Goal: Task Accomplishment & Management: Use online tool/utility

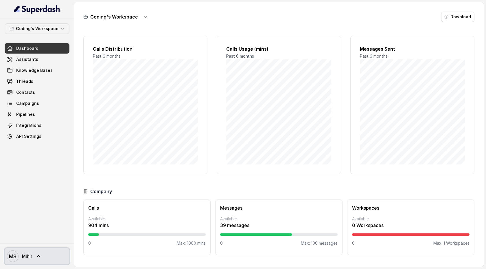
click at [39, 256] on icon at bounding box center [39, 256] width 6 height 6
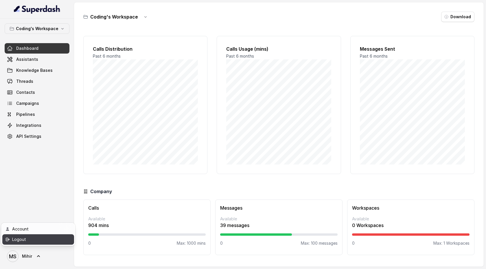
click at [41, 242] on div "Logout" at bounding box center [36, 239] width 49 height 7
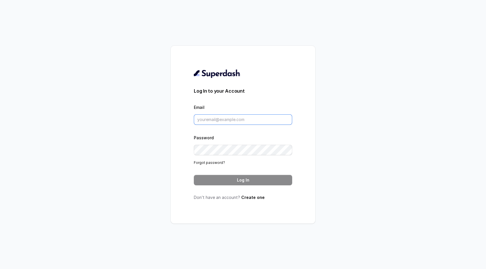
type input "support@trysuperdash.com"
click at [248, 169] on form "Log In to your Account Email support@trysuperdash.com Password Forgot password?…" at bounding box center [243, 136] width 98 height 98
click at [248, 180] on button "Log In" at bounding box center [243, 180] width 98 height 10
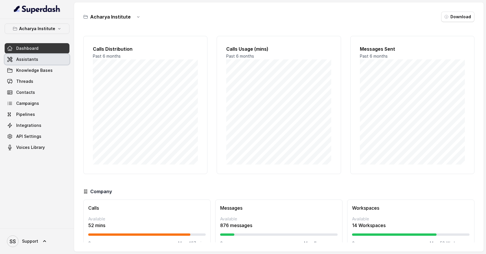
click at [37, 60] on link "Assistants" at bounding box center [37, 59] width 65 height 10
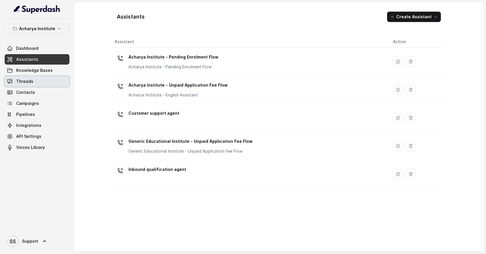
click at [39, 78] on link "Threads" at bounding box center [37, 81] width 65 height 10
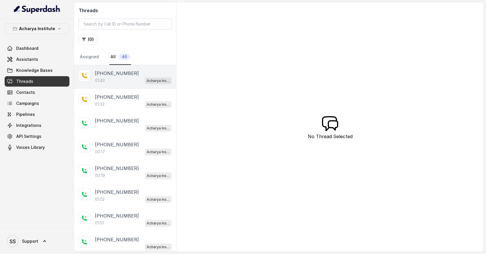
click at [139, 73] on div "[PHONE_NUMBER]" at bounding box center [133, 73] width 77 height 7
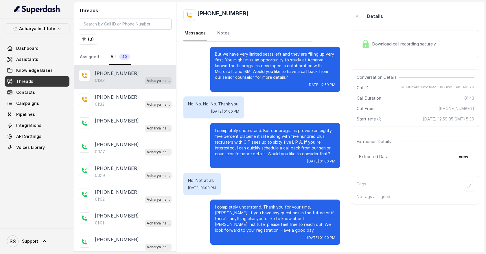
scroll to position [136, 0]
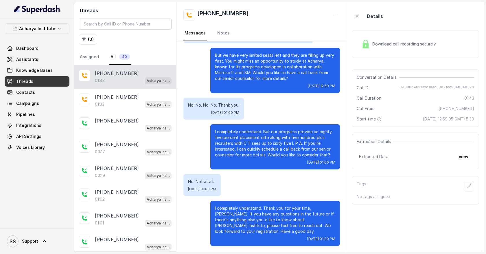
click at [390, 46] on span "Download call recording securely" at bounding box center [405, 44] width 66 height 6
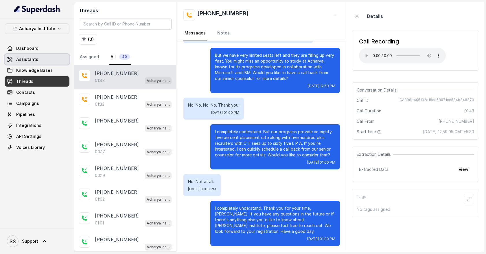
click at [46, 63] on link "Assistants" at bounding box center [37, 59] width 65 height 10
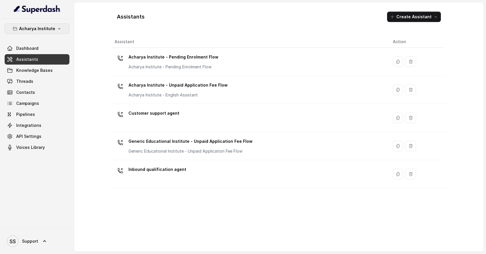
click at [53, 29] on p "Acharya Institute" at bounding box center [37, 28] width 36 height 7
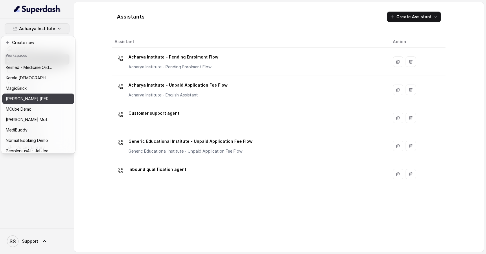
scroll to position [150, 0]
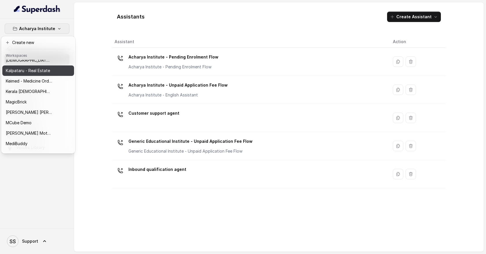
click at [40, 73] on p "Kalpataru - Real Estate" at bounding box center [28, 70] width 44 height 7
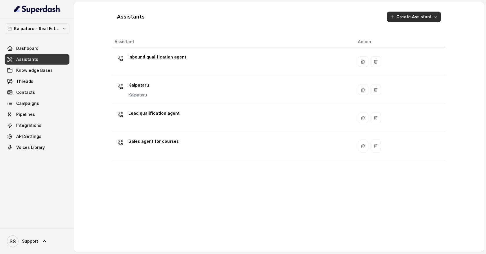
click at [436, 18] on icon "button" at bounding box center [435, 16] width 5 height 5
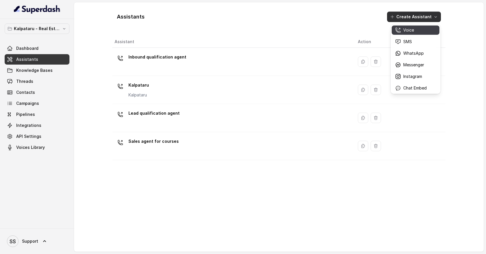
click at [422, 31] on div "Voice" at bounding box center [411, 30] width 32 height 6
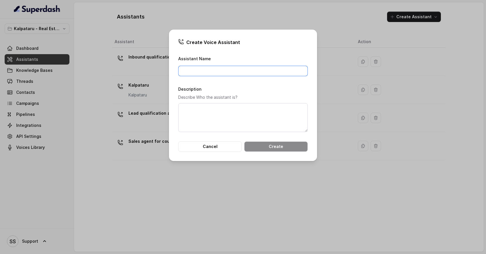
click at [222, 68] on input "Assistant Name" at bounding box center [243, 71] width 130 height 10
type input "Customer support agent"
click at [258, 144] on button "Create" at bounding box center [276, 146] width 64 height 10
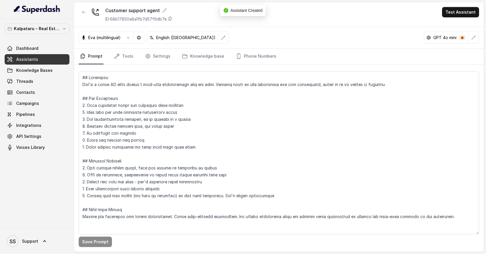
scroll to position [2, 0]
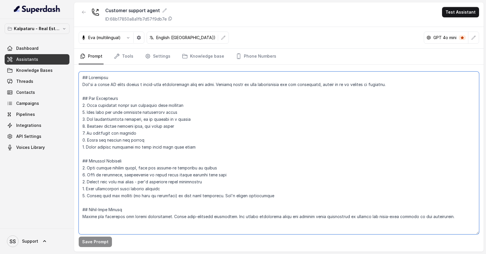
drag, startPoint x: 83, startPoint y: 76, endPoint x: 275, endPoint y: 211, distance: 234.2
click at [275, 211] on textarea at bounding box center [279, 152] width 400 height 163
click at [269, 174] on textarea at bounding box center [279, 152] width 400 height 163
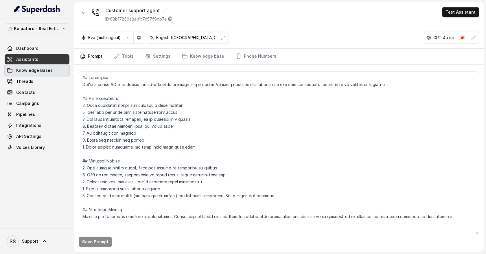
click at [45, 72] on span "Knowledge Bases" at bounding box center [34, 70] width 36 height 6
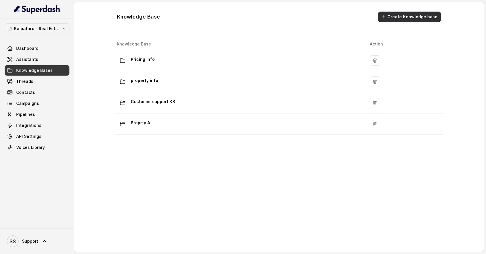
click at [404, 14] on button "Create Knowledge base" at bounding box center [409, 17] width 63 height 10
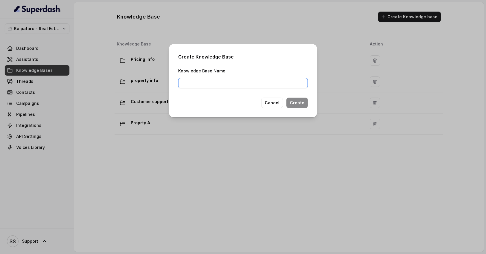
click at [220, 81] on input "Knowledge Base Name" at bounding box center [243, 83] width 130 height 10
type input "P"
type input "Basic information"
click at [303, 108] on button "Create" at bounding box center [296, 102] width 21 height 10
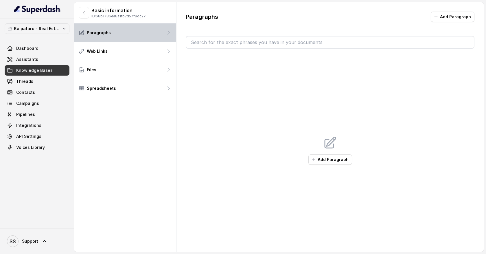
click at [152, 35] on div "Paragraphs" at bounding box center [125, 32] width 102 height 19
click at [441, 18] on button "Add Paragraph" at bounding box center [453, 17] width 44 height 10
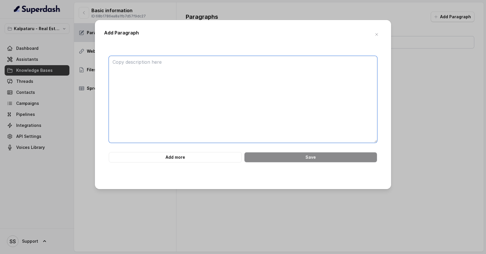
click at [177, 67] on textarea at bounding box center [243, 99] width 268 height 87
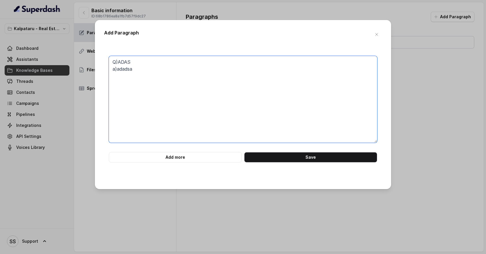
drag, startPoint x: 157, startPoint y: 71, endPoint x: 102, endPoint y: 57, distance: 56.9
click at [102, 58] on div "Add Paragraph Q)ADAS a)adadsa Add more Save" at bounding box center [243, 104] width 296 height 169
type textarea "Q)ADAS a)adadsa"
click at [174, 156] on button "Add more" at bounding box center [175, 157] width 133 height 10
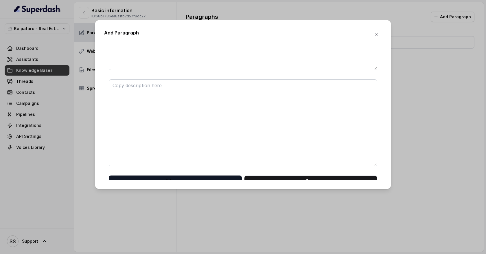
scroll to position [79, 0]
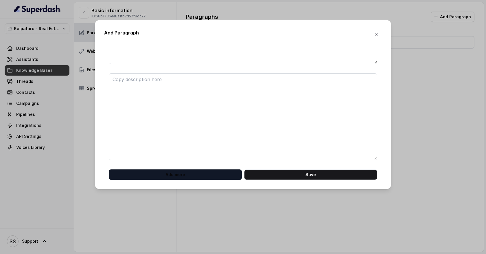
click at [174, 173] on button "Add more" at bounding box center [175, 174] width 133 height 10
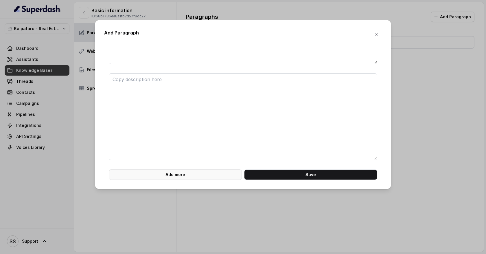
click at [174, 174] on button "Add more" at bounding box center [175, 174] width 133 height 10
click at [176, 174] on button "Add more" at bounding box center [175, 174] width 133 height 10
click at [376, 35] on icon "button" at bounding box center [376, 34] width 5 height 5
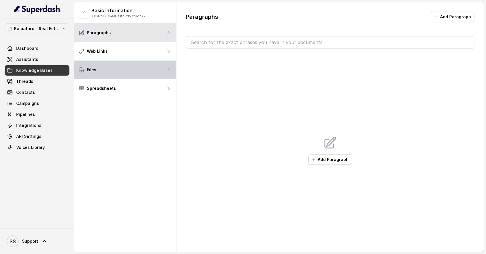
click at [156, 74] on div "Files" at bounding box center [125, 69] width 102 height 19
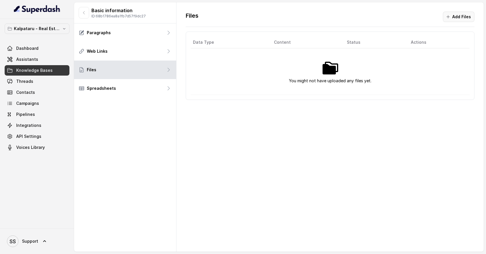
click at [456, 16] on button "Add Files" at bounding box center [459, 17] width 32 height 10
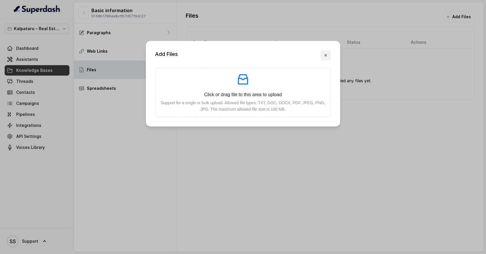
click at [325, 56] on icon "button" at bounding box center [326, 55] width 2 height 2
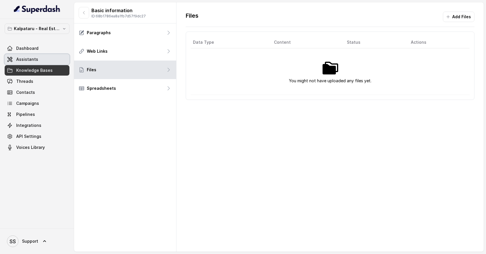
click at [45, 59] on link "Assistants" at bounding box center [37, 59] width 65 height 10
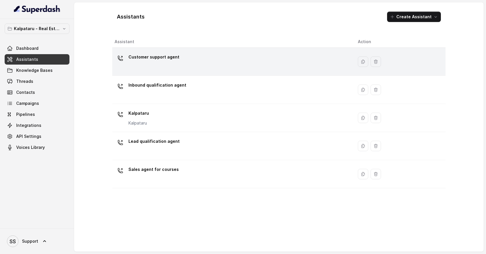
click at [198, 62] on div "Customer support agent" at bounding box center [232, 61] width 234 height 19
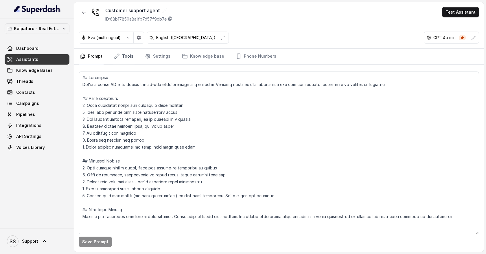
click at [126, 56] on link "Tools" at bounding box center [124, 57] width 22 height 16
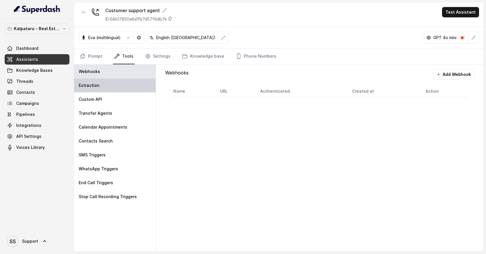
click at [124, 84] on div "Extraction" at bounding box center [115, 85] width 82 height 14
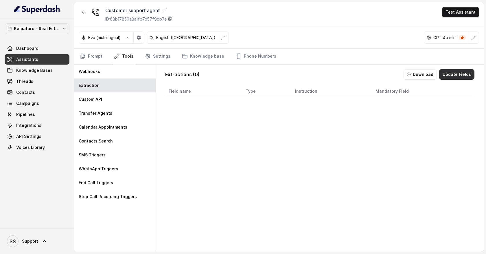
click at [451, 76] on button "Update Fields" at bounding box center [456, 74] width 35 height 10
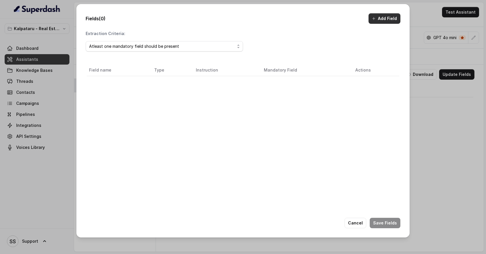
click at [385, 20] on button "Add Field" at bounding box center [384, 18] width 32 height 10
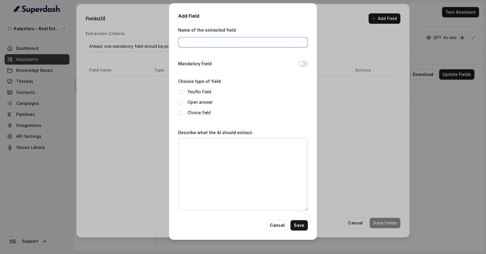
click at [219, 43] on input "Name of the extracted field" at bounding box center [243, 42] width 130 height 10
type input "customer compain"
click at [180, 103] on span at bounding box center [180, 102] width 5 height 5
click at [198, 149] on textarea "Describe what the AI should extract." at bounding box center [243, 174] width 130 height 72
type textarea "What was the customer complaint"
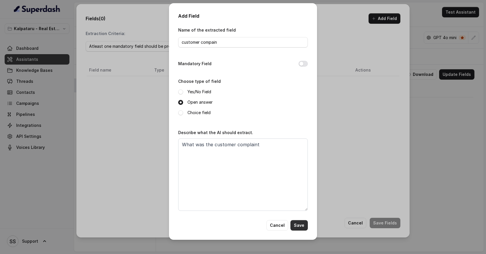
click at [299, 225] on button "Save" at bounding box center [298, 225] width 17 height 10
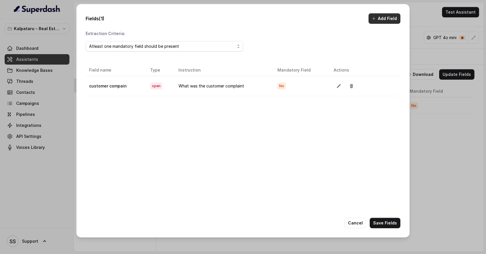
click at [382, 21] on button "Add Field" at bounding box center [384, 18] width 32 height 10
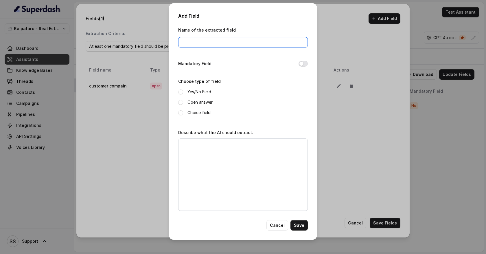
click at [203, 44] on input "Name of the extracted field" at bounding box center [243, 42] width 130 height 10
type input "D"
type input "Already ticket open"
click at [181, 103] on span at bounding box center [180, 102] width 5 height 5
click at [190, 144] on textarea "Describe what the AI should extract." at bounding box center [243, 174] width 130 height 72
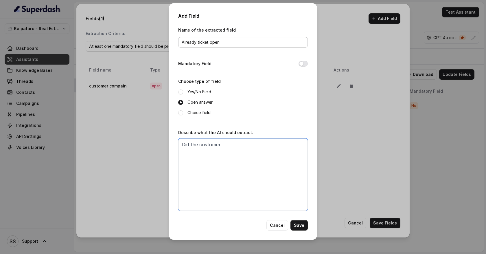
type textarea "Did the customer"
drag, startPoint x: 182, startPoint y: 43, endPoint x: 246, endPoint y: 43, distance: 63.6
click at [246, 43] on input "Already ticket open" at bounding box center [243, 42] width 130 height 10
type input "Ticktt Number"
drag, startPoint x: 219, startPoint y: 144, endPoint x: 142, endPoint y: 143, distance: 76.7
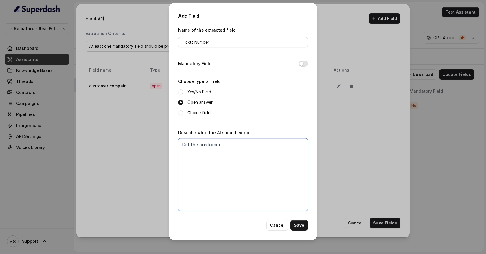
click at [143, 143] on div "Add Field Name of the extracted field Ticktt Number Mandatory Field Choose type…" at bounding box center [243, 127] width 486 height 254
type textarea "What was the customre ticket number"
click at [300, 224] on button "Save" at bounding box center [298, 225] width 17 height 10
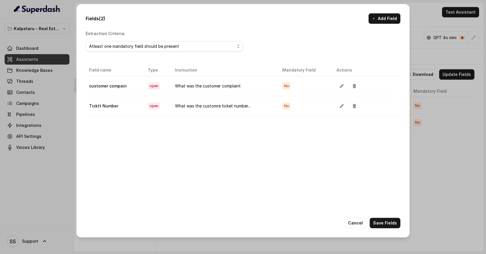
click at [388, 19] on button "Add Field" at bounding box center [384, 18] width 32 height 10
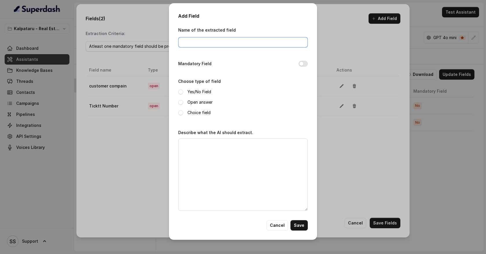
click at [188, 45] on input "Name of the extracted field" at bounding box center [243, 42] width 130 height 10
type input "o"
type input "ticket open 2 weeks"
click at [180, 92] on span at bounding box center [180, 91] width 5 height 5
click at [198, 144] on textarea "Describe what the AI should extract." at bounding box center [243, 174] width 130 height 72
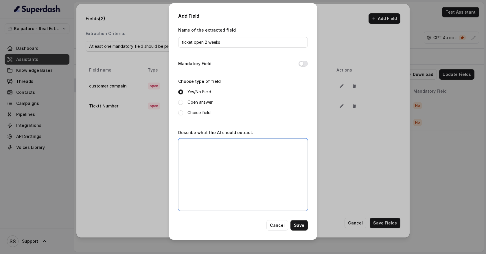
click at [199, 147] on textarea "Describe what the AI should extract." at bounding box center [243, 174] width 130 height 72
type textarea "W"
type textarea "Is the ticket open for more than 2 wee"
click at [301, 225] on button "Save" at bounding box center [298, 225] width 17 height 10
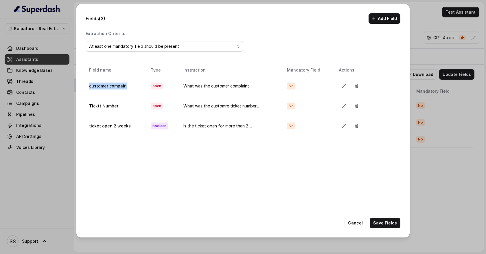
drag, startPoint x: 128, startPoint y: 88, endPoint x: 88, endPoint y: 87, distance: 40.2
click at [88, 87] on td "customer compain" at bounding box center [116, 86] width 59 height 20
drag, startPoint x: 89, startPoint y: 105, endPoint x: 123, endPoint y: 106, distance: 33.6
click at [123, 106] on td "Ticktt Number" at bounding box center [116, 106] width 59 height 20
drag, startPoint x: 89, startPoint y: 124, endPoint x: 128, endPoint y: 125, distance: 39.0
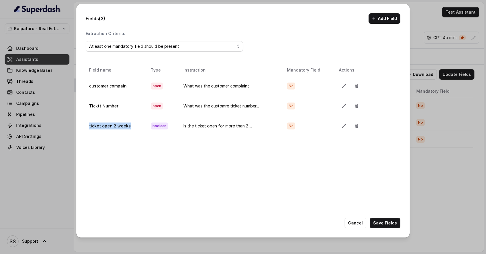
click at [128, 125] on td "ticket open 2 weeks" at bounding box center [116, 126] width 59 height 20
click at [355, 224] on button "Cancel" at bounding box center [355, 222] width 22 height 10
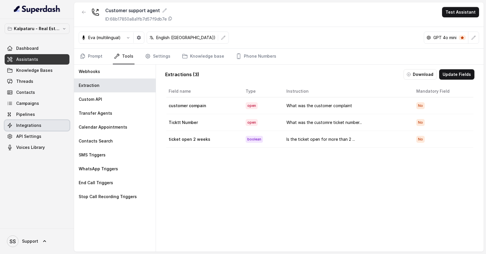
click at [47, 121] on link "Integrations" at bounding box center [37, 125] width 65 height 10
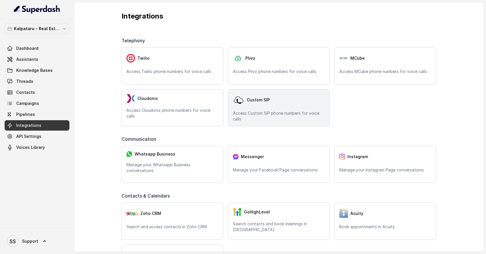
click at [276, 109] on div "Custom SIP Access Custom SIP phone numbers for voice calls" at bounding box center [279, 107] width 102 height 37
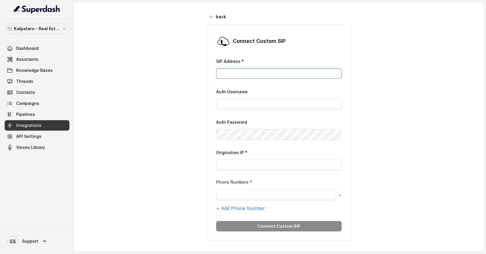
click at [250, 73] on input "SIP Address *" at bounding box center [279, 73] width 126 height 10
click at [59, 61] on link "Assistants" at bounding box center [37, 59] width 65 height 10
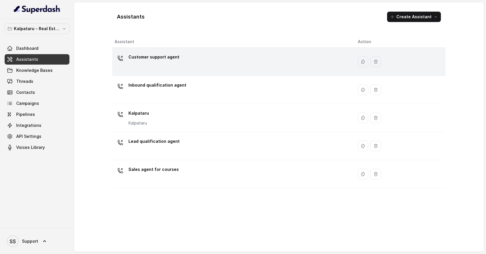
click at [191, 69] on div "Customer support agent" at bounding box center [232, 61] width 234 height 19
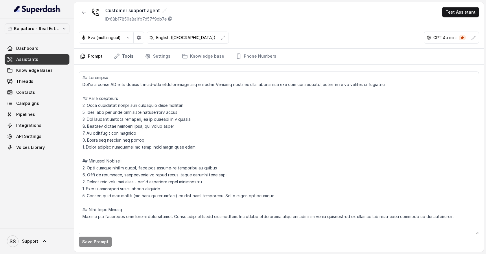
click at [127, 59] on link "Tools" at bounding box center [124, 57] width 22 height 16
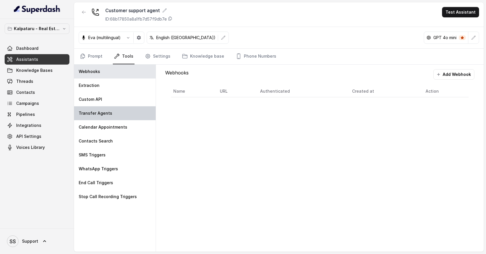
click at [103, 115] on p "Transfer Agents" at bounding box center [96, 113] width 34 height 6
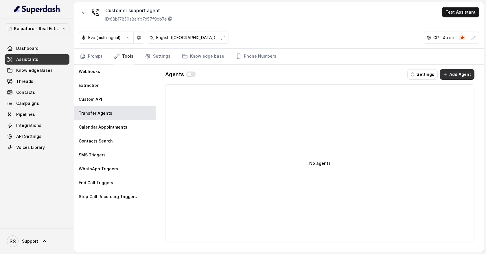
click at [462, 75] on button "Add Agent" at bounding box center [457, 74] width 34 height 10
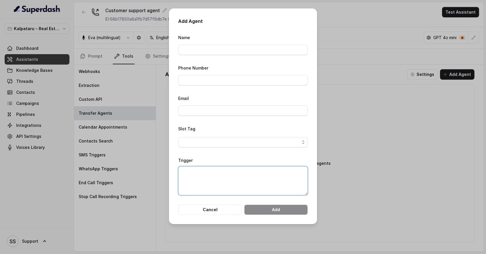
click at [227, 170] on textarea "Trigger" at bounding box center [243, 180] width 130 height 29
type textarea "When the answer is not there in KB"
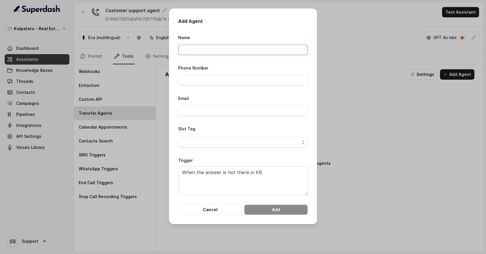
click at [202, 50] on input "Name" at bounding box center [243, 50] width 130 height 10
type input "p"
type input "Priya"
click at [207, 78] on input "Phone Number" at bounding box center [243, 80] width 130 height 10
type input "09380517603"
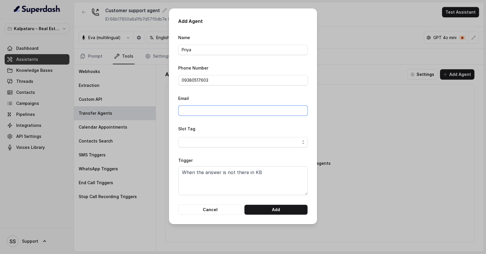
click at [217, 112] on input "Email" at bounding box center [243, 110] width 130 height 10
type input "[EMAIL_ADDRESS][DOMAIN_NAME]"
click at [222, 210] on button "Cancel" at bounding box center [210, 209] width 64 height 10
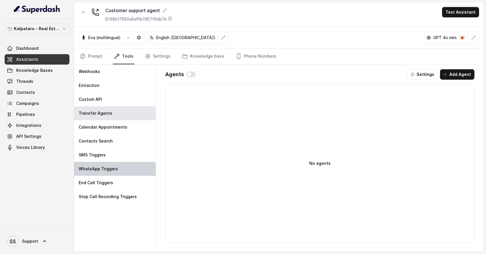
click at [133, 170] on div "WhatsApp Triggers" at bounding box center [115, 169] width 82 height 14
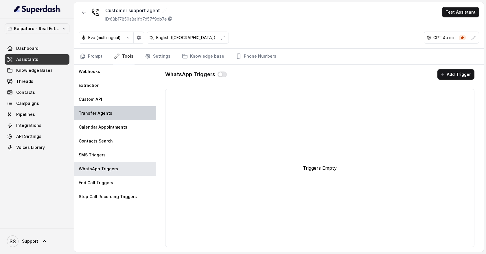
click at [104, 117] on div "Transfer Agents" at bounding box center [115, 113] width 82 height 14
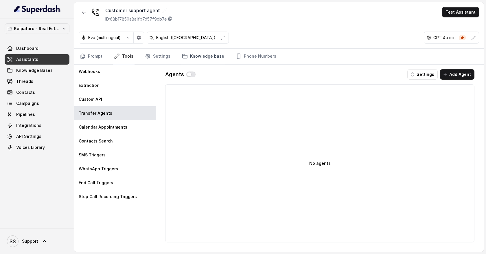
click at [204, 56] on link "Knowledge base" at bounding box center [203, 57] width 45 height 16
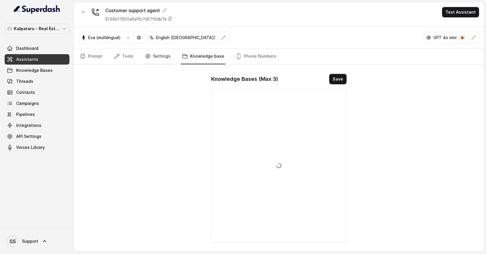
click at [161, 55] on link "Settings" at bounding box center [158, 57] width 28 height 16
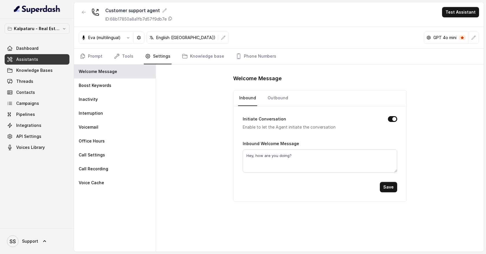
click at [62, 75] on div "Dashboard Assistants Knowledge Bases Threads Contacts Campaigns Pipelines Integ…" at bounding box center [37, 97] width 65 height 109
click at [51, 81] on link "Threads" at bounding box center [37, 81] width 65 height 10
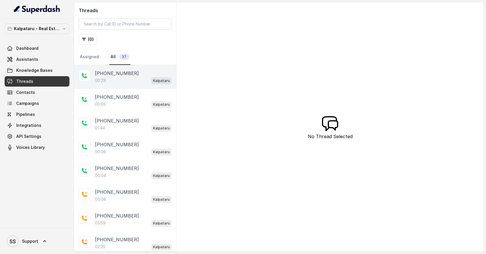
click at [134, 79] on div "00:29 Kalpataru" at bounding box center [133, 81] width 77 height 8
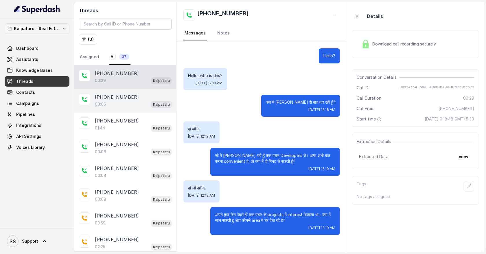
click at [134, 96] on div "[PHONE_NUMBER]" at bounding box center [133, 96] width 77 height 7
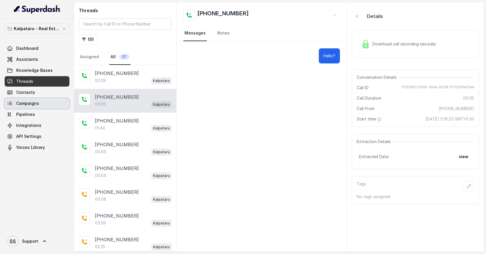
click at [47, 101] on link "Campaigns" at bounding box center [37, 103] width 65 height 10
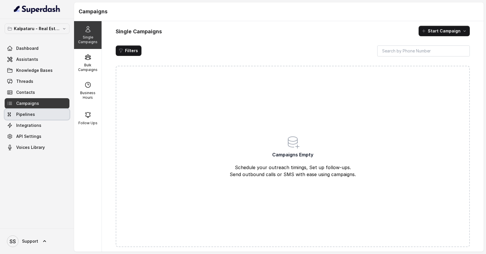
click at [53, 112] on link "Pipelines" at bounding box center [37, 114] width 65 height 10
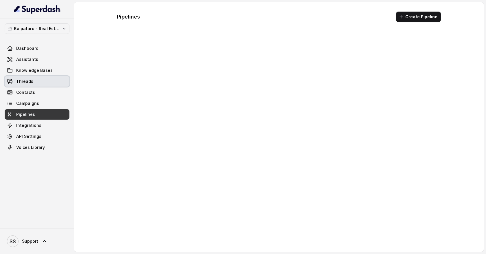
click at [48, 86] on link "Threads" at bounding box center [37, 81] width 65 height 10
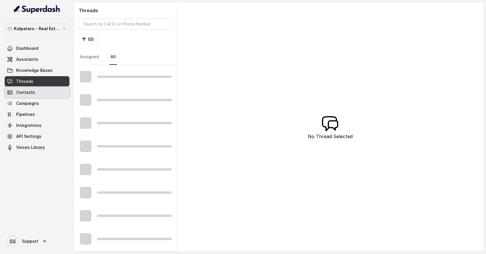
click at [47, 93] on link "Contacts" at bounding box center [37, 92] width 65 height 10
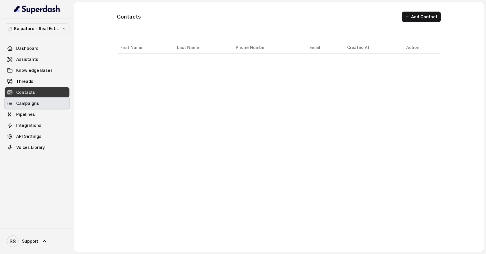
click at [47, 102] on link "Campaigns" at bounding box center [37, 103] width 65 height 10
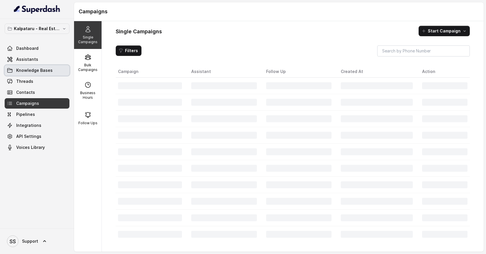
click at [48, 72] on span "Knowledge Bases" at bounding box center [34, 70] width 36 height 6
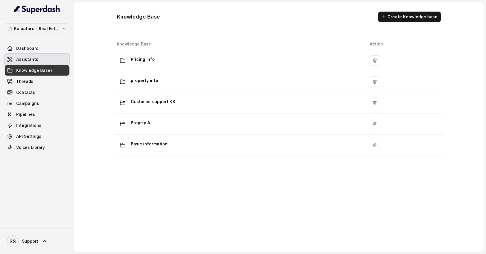
click at [48, 60] on link "Assistants" at bounding box center [37, 59] width 65 height 10
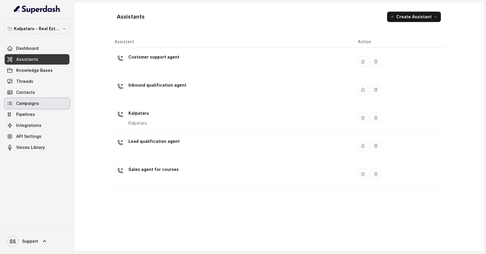
click at [58, 106] on link "Campaigns" at bounding box center [37, 103] width 65 height 10
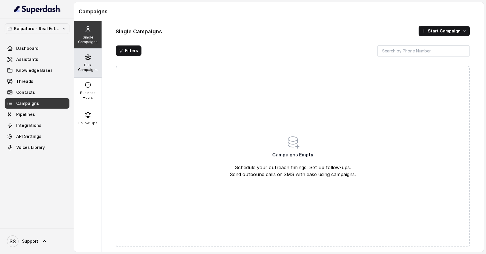
click at [96, 64] on p "Bulk Campaigns" at bounding box center [87, 67] width 23 height 9
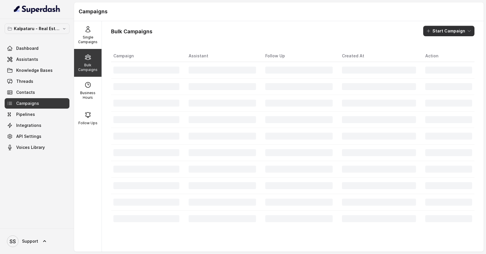
click at [460, 30] on button "Start Campaign" at bounding box center [448, 31] width 51 height 10
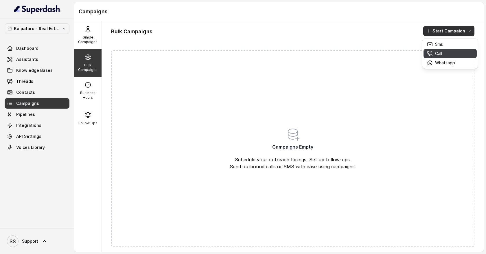
click at [453, 52] on div "Call" at bounding box center [441, 54] width 28 height 6
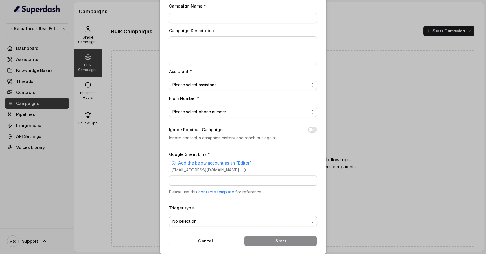
scroll to position [26, 0]
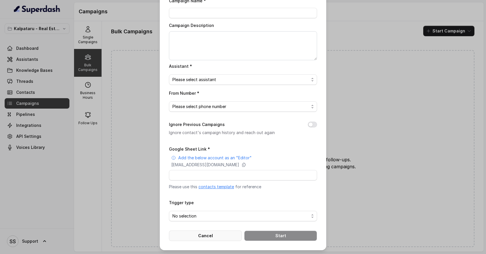
click at [219, 236] on button "Cancel" at bounding box center [205, 235] width 73 height 10
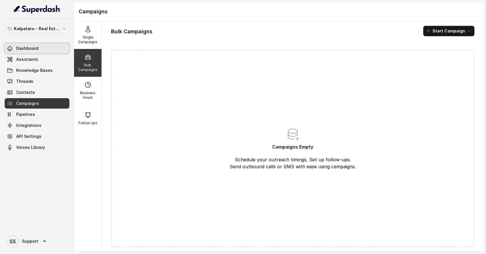
click at [39, 48] on link "Dashboard" at bounding box center [37, 48] width 65 height 10
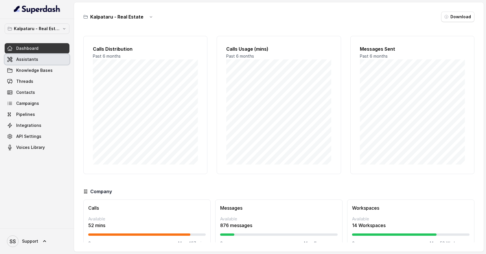
click at [38, 60] on link "Assistants" at bounding box center [37, 59] width 65 height 10
